Goal: Task Accomplishment & Management: Manage account settings

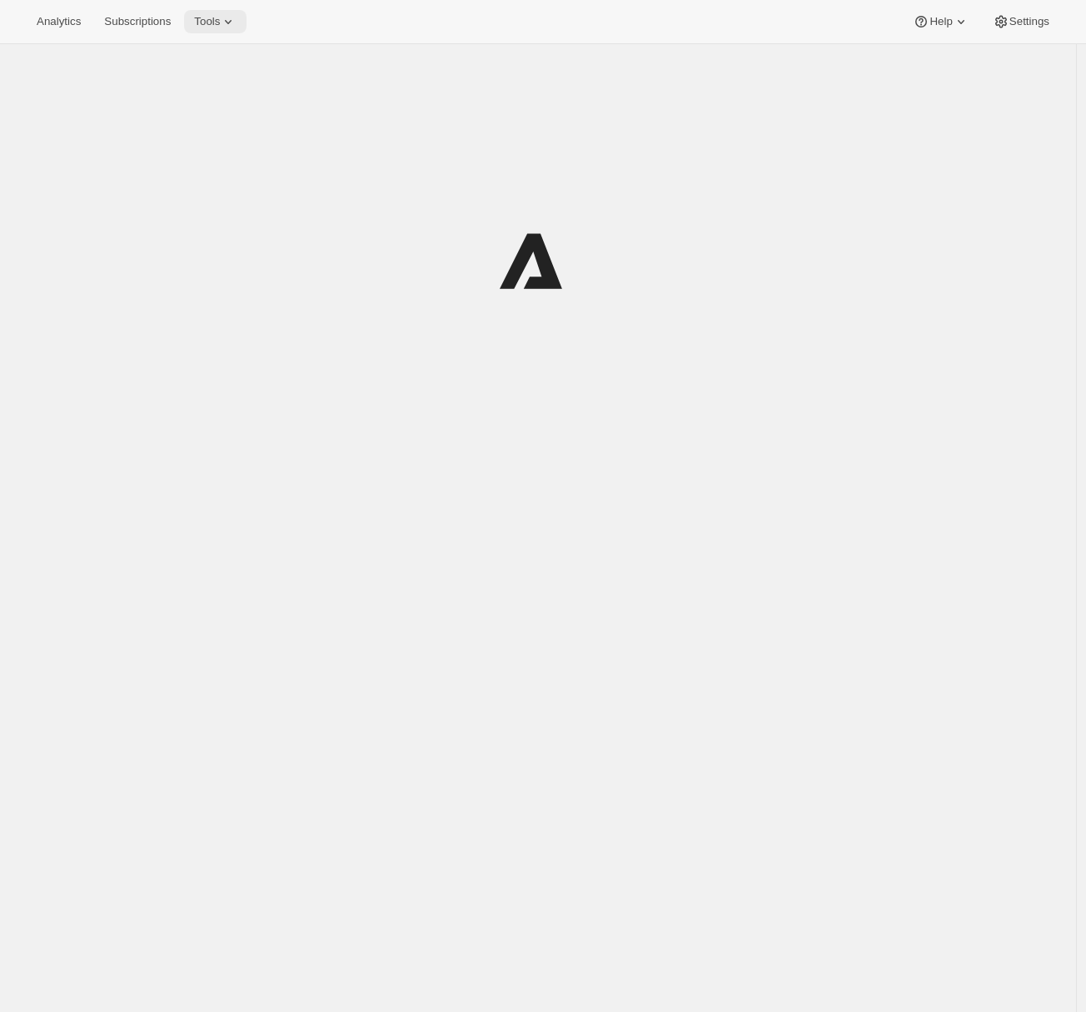
click at [233, 21] on icon at bounding box center [228, 21] width 17 height 17
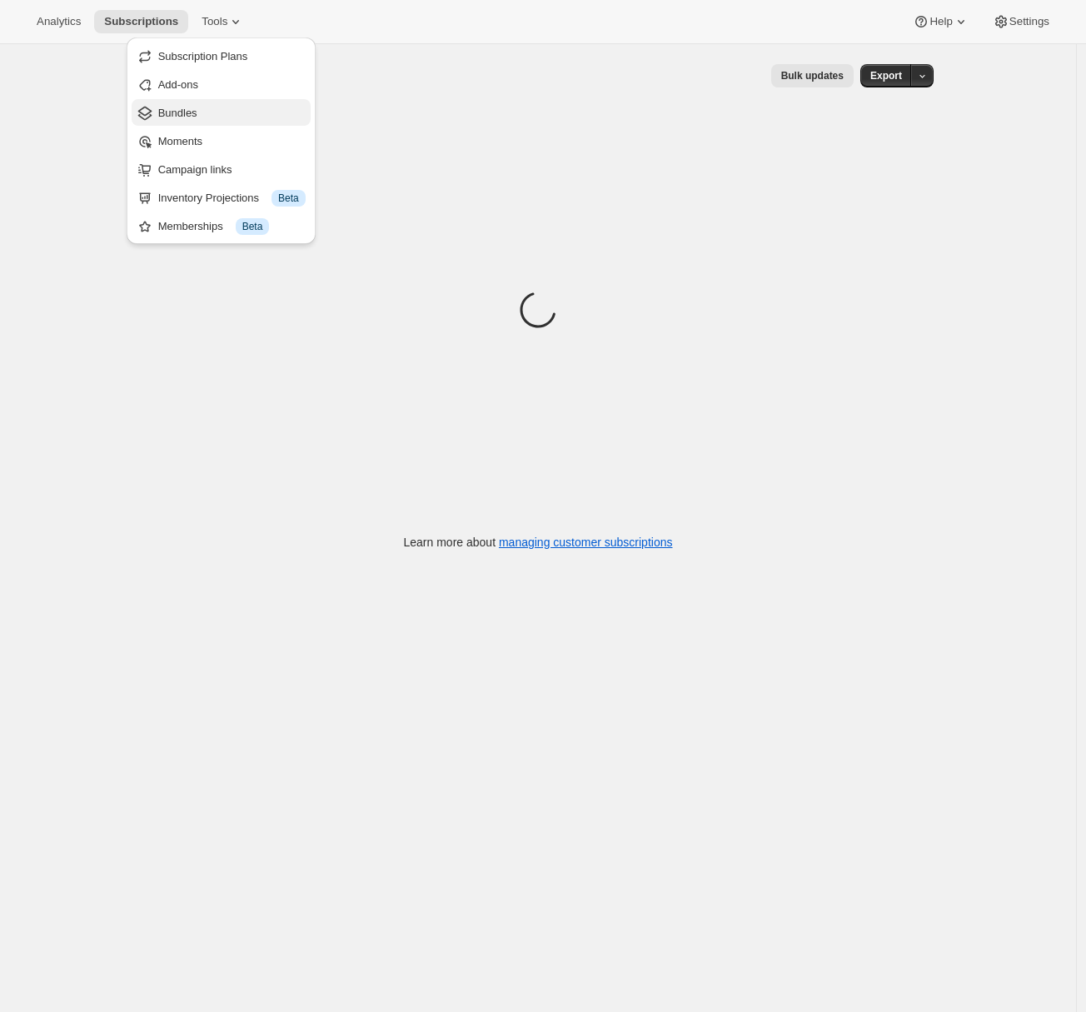
click at [211, 120] on span "Bundles" at bounding box center [231, 113] width 147 height 17
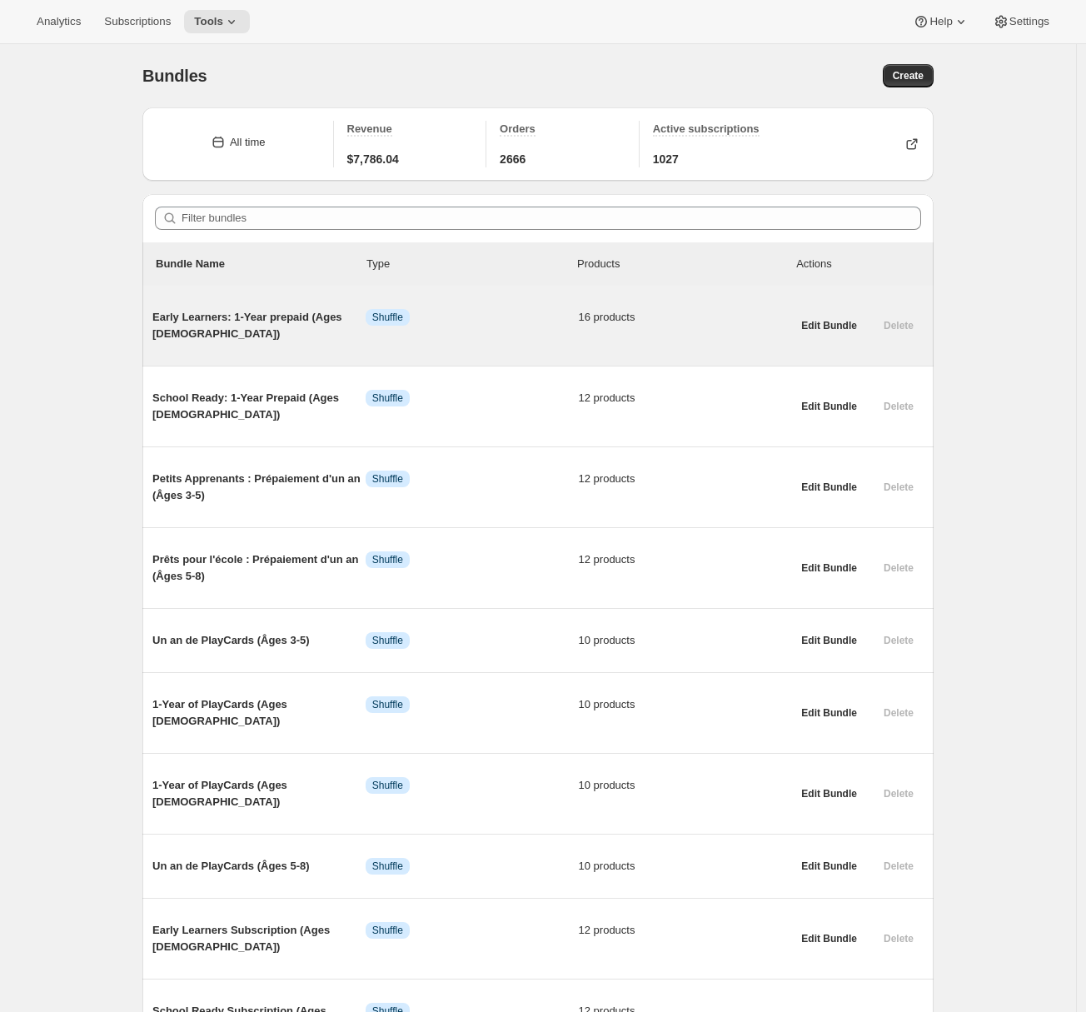
click at [252, 351] on div "Early Learners: 1-Year prepaid (Ages [DEMOGRAPHIC_DATA]) Info Shuffle 16 produc…" at bounding box center [471, 326] width 639 height 60
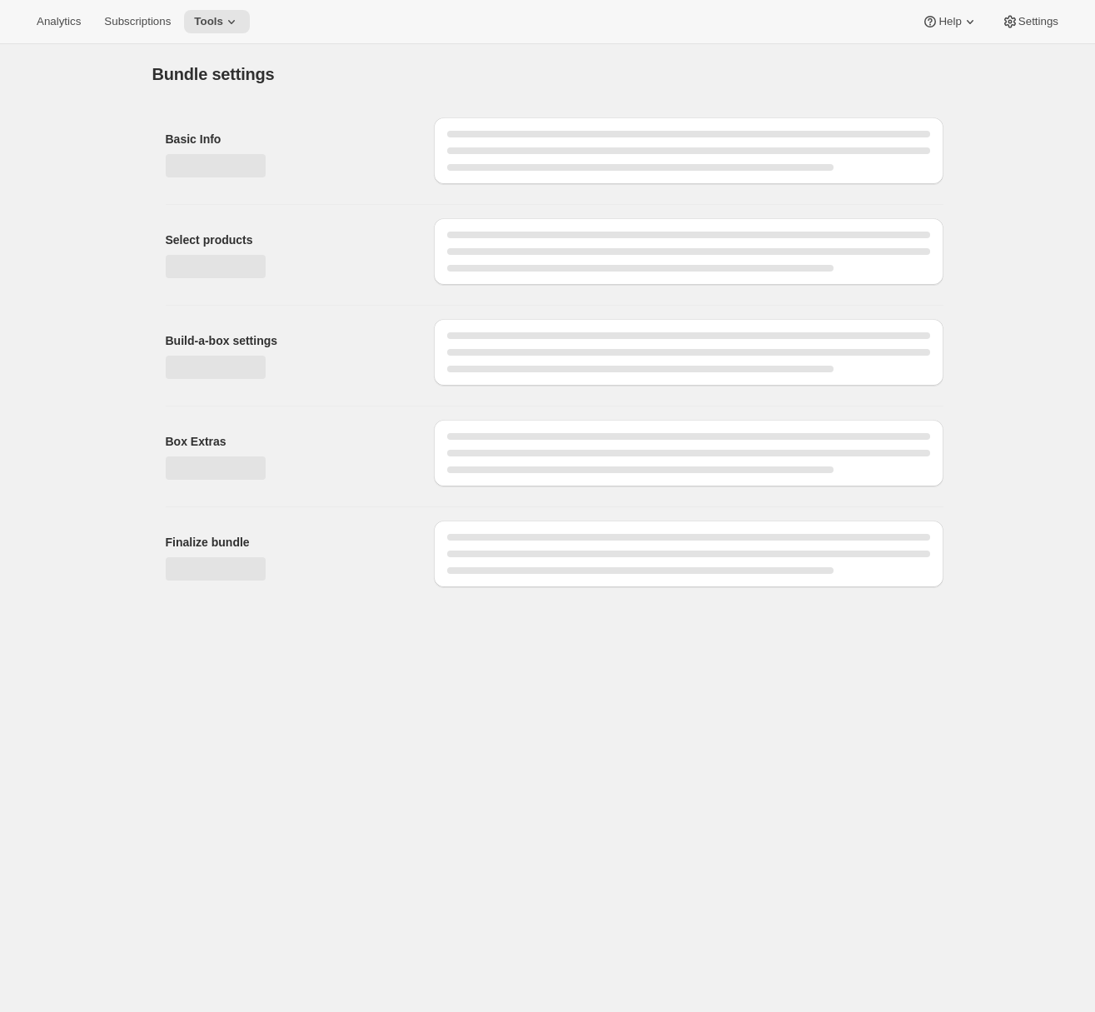
type input "Early Learners: 1-Year prepaid (Ages [DEMOGRAPHIC_DATA])"
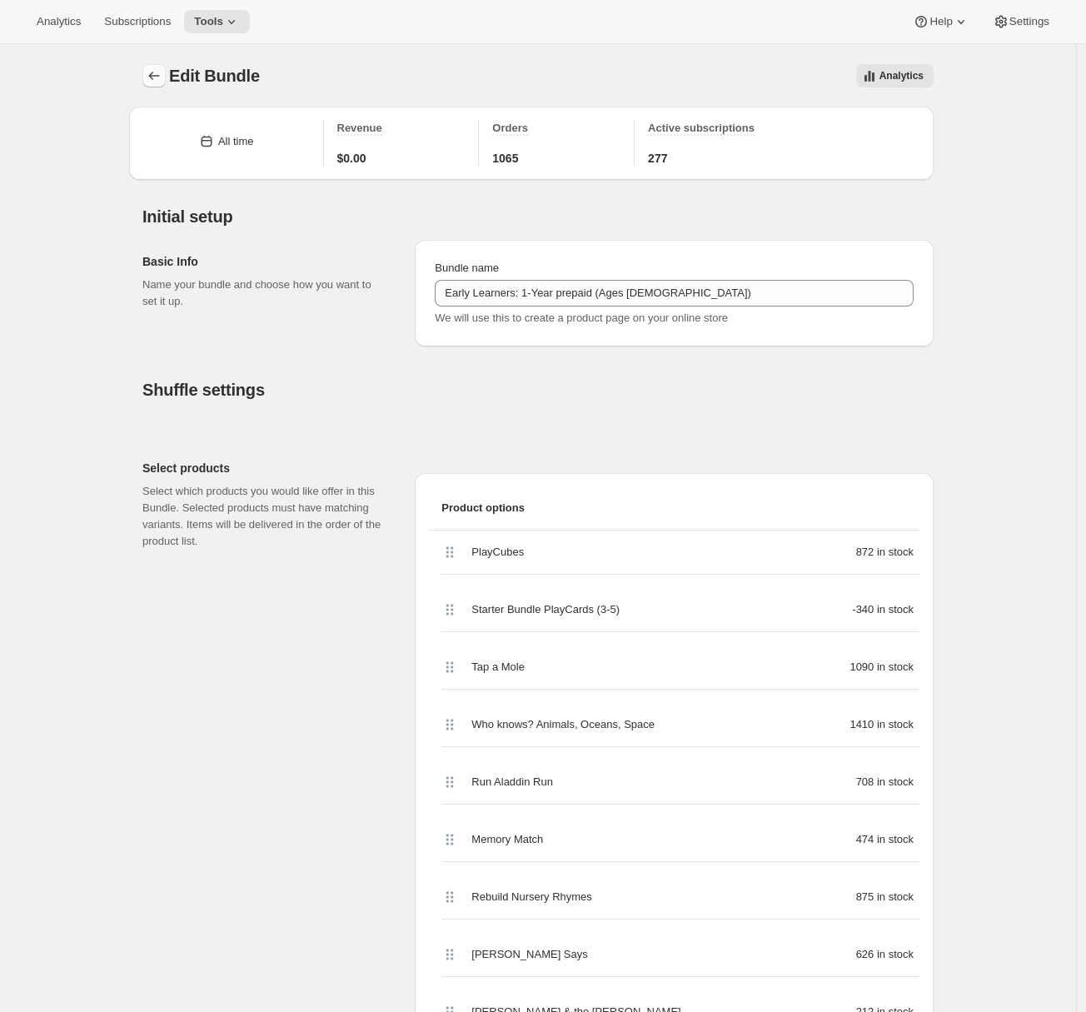
click at [157, 77] on icon "Bundles" at bounding box center [154, 75] width 17 height 17
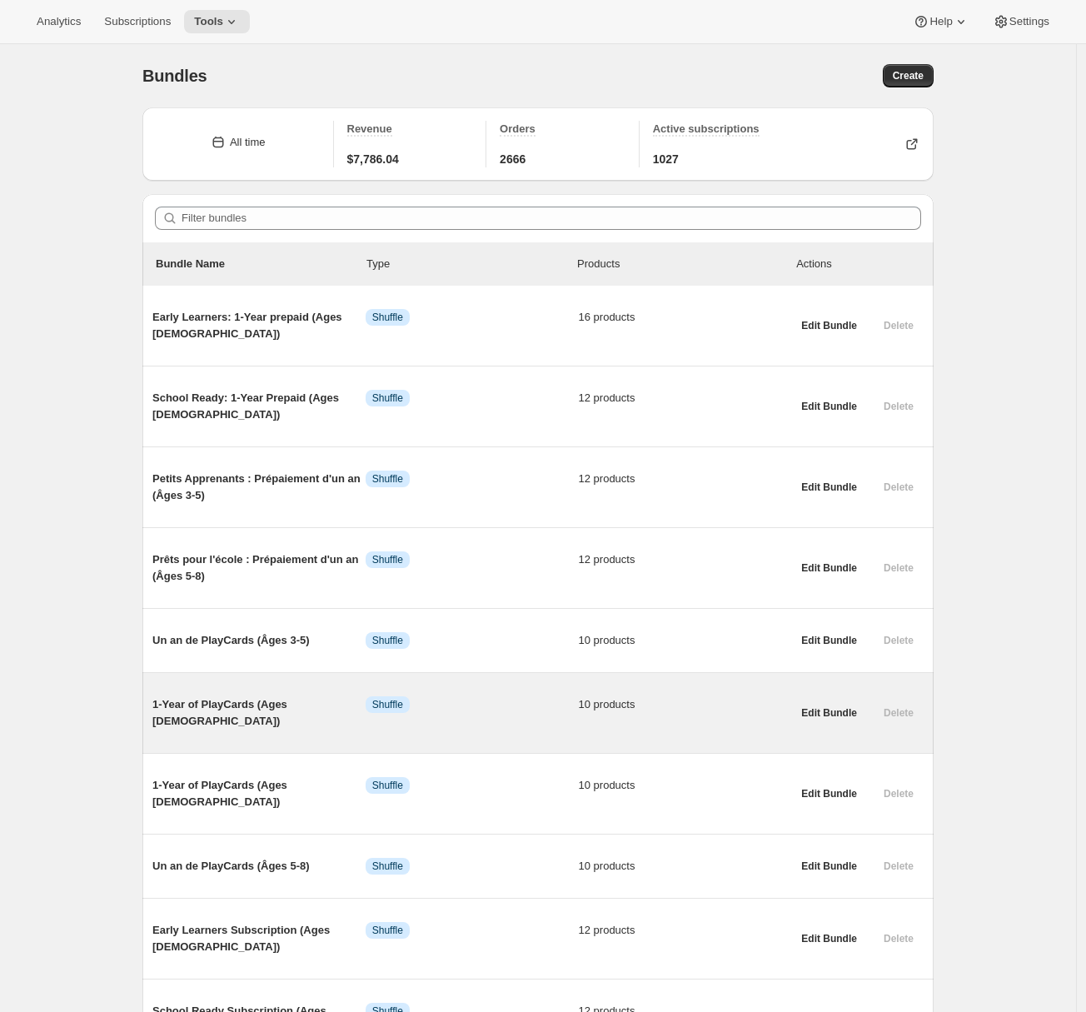
click at [256, 705] on span "1-Year of PlayCards (Ages [DEMOGRAPHIC_DATA])" at bounding box center [258, 712] width 213 height 33
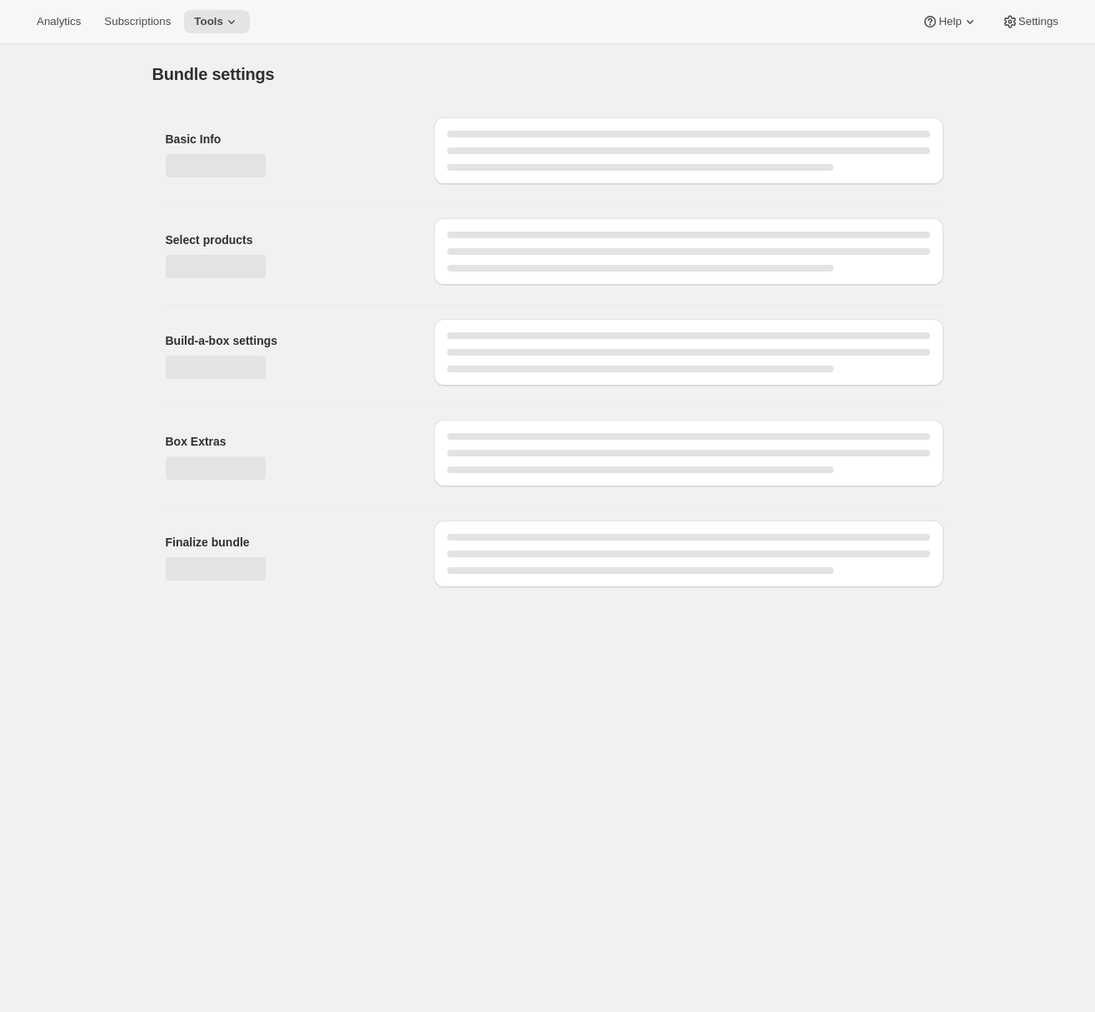
type input "1-Year of PlayCards (Ages [DEMOGRAPHIC_DATA])"
